Goal: Find specific page/section: Find specific page/section

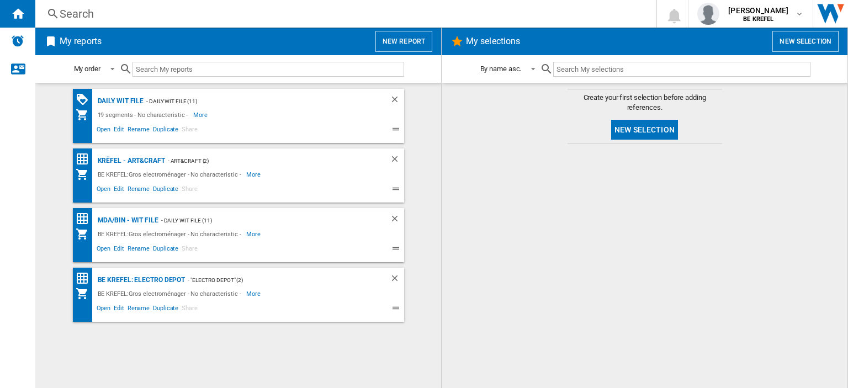
click at [67, 13] on div "Search" at bounding box center [344, 13] width 568 height 15
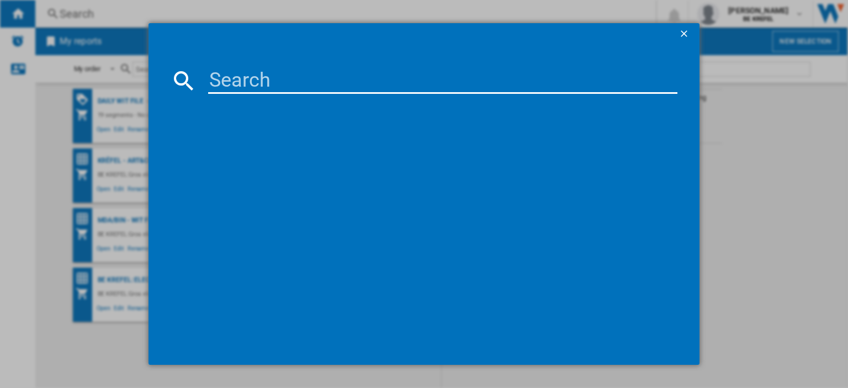
click at [226, 73] on input at bounding box center [442, 80] width 469 height 27
paste input "GC717810"
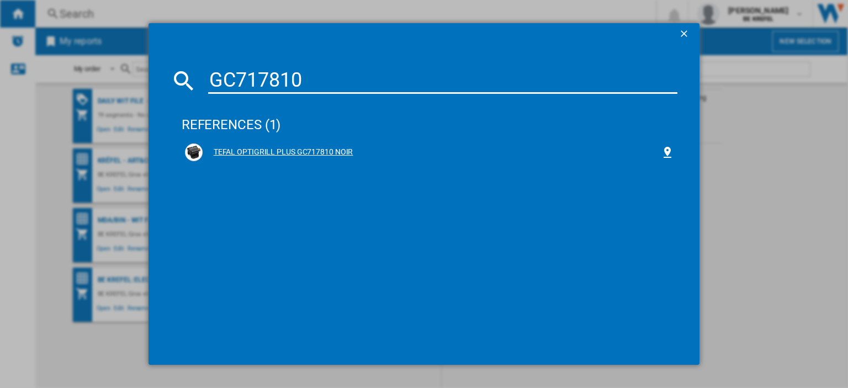
type input "GC717810"
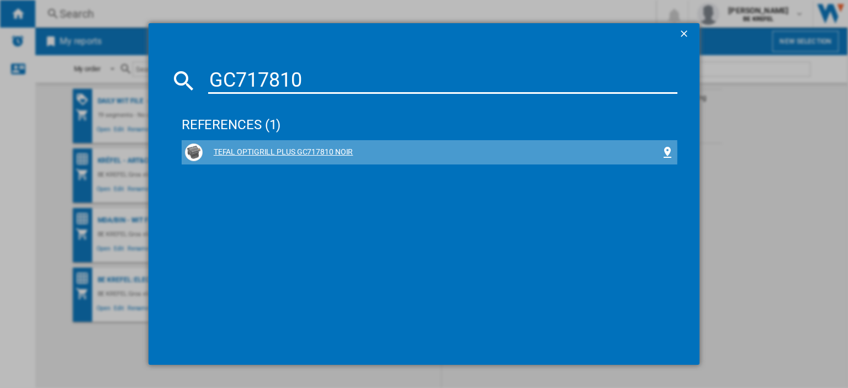
click at [265, 153] on div "TEFAL OPTIGRILL PLUS GC717810 NOIR" at bounding box center [432, 152] width 458 height 11
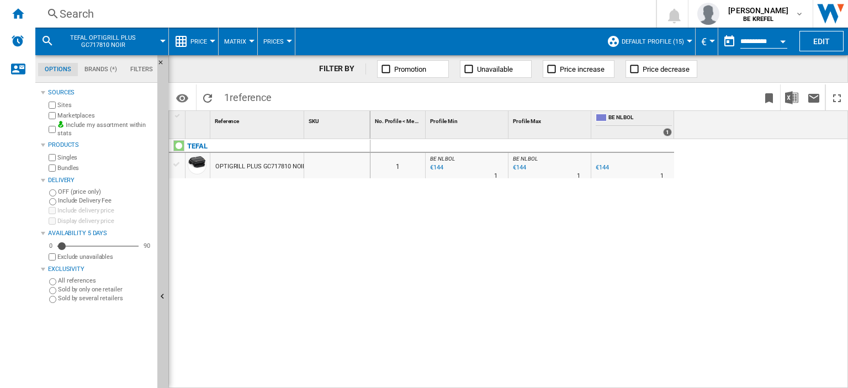
click at [99, 10] on div "Search" at bounding box center [344, 13] width 568 height 15
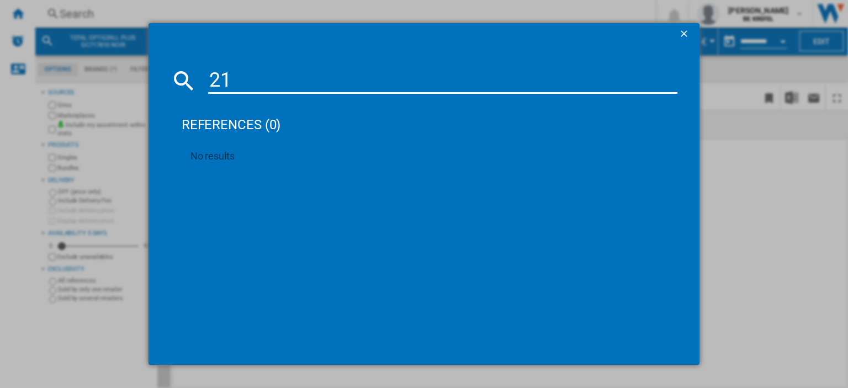
type input "2"
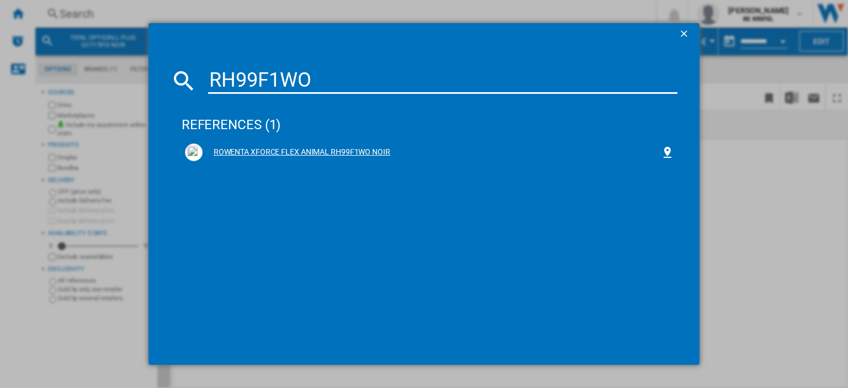
type input "RH99F1WO"
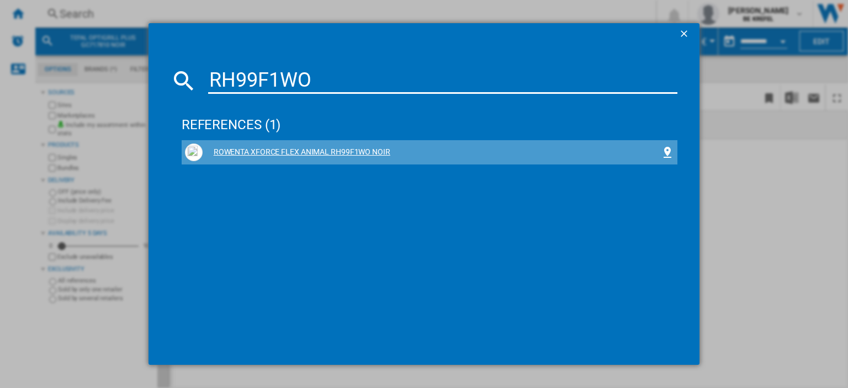
click at [257, 147] on div "ROWENTA XFORCE FLEX ANIMAL RH99F1WO NOIR" at bounding box center [432, 152] width 458 height 11
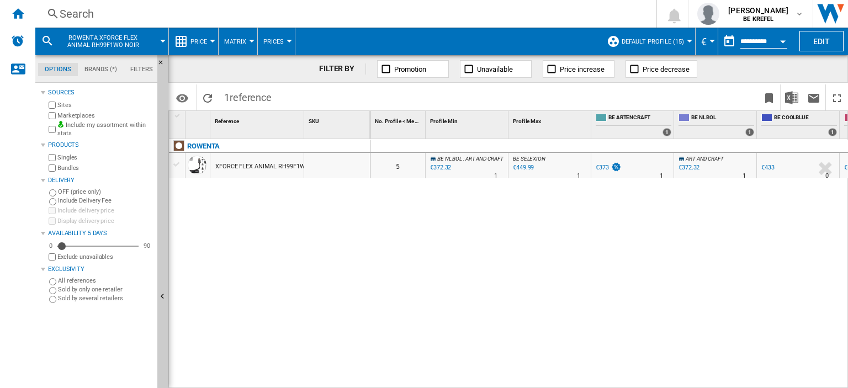
click at [409, 257] on div "0 5 BE NL BOL : ART AND CRAFT -1.0 % €372.32 % N/A 1 BE NL BOL : ART AND CRAFT …" at bounding box center [610, 264] width 478 height 250
click at [572, 252] on div "0 5 BE NL BOL : ART AND CRAFT -1.0 % €372.32 % N/A 1 BE NL BOL : ART AND CRAFT …" at bounding box center [610, 264] width 478 height 250
